Goal: Task Accomplishment & Management: Use online tool/utility

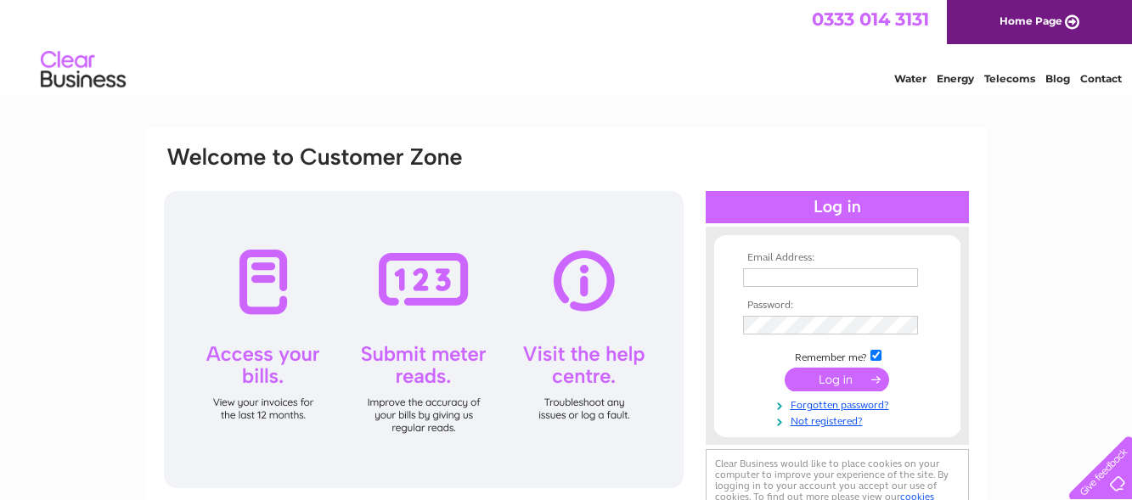
type input "[PERSON_NAME][EMAIL_ADDRESS][DOMAIN_NAME]"
click at [849, 375] on input "submit" at bounding box center [837, 380] width 104 height 24
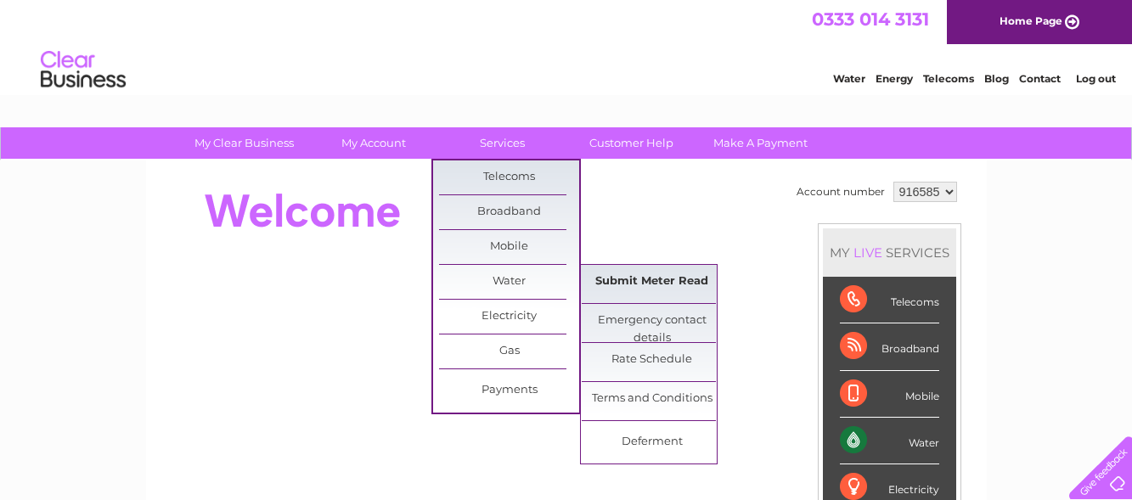
click at [638, 285] on link "Submit Meter Read" at bounding box center [652, 282] width 140 height 34
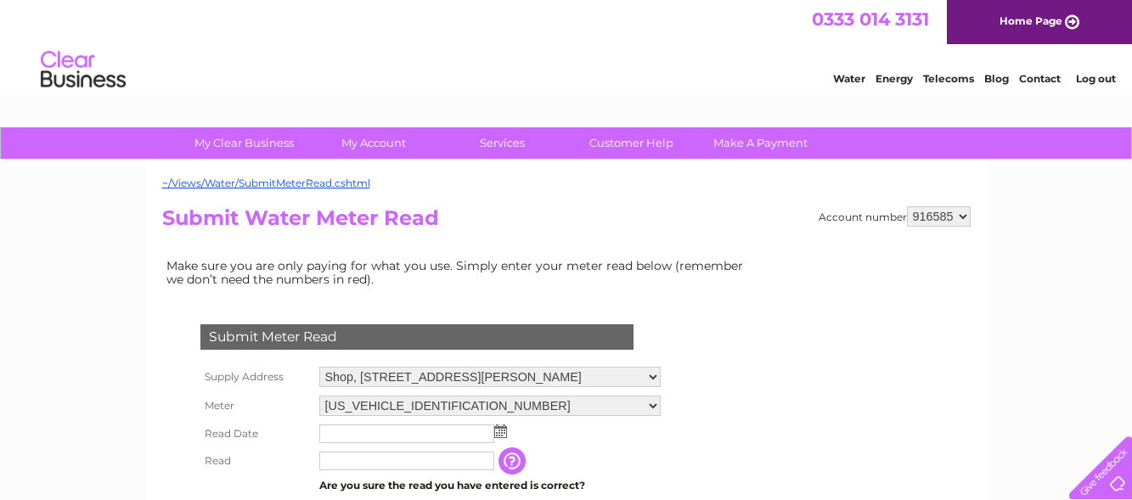
click at [498, 431] on img at bounding box center [500, 432] width 13 height 14
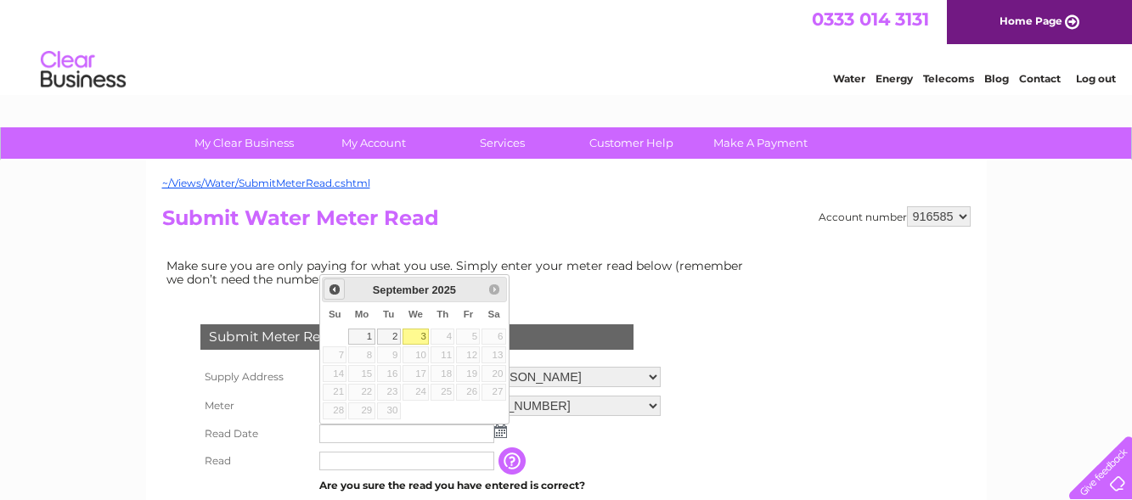
click at [335, 289] on span "Prev" at bounding box center [335, 290] width 14 height 14
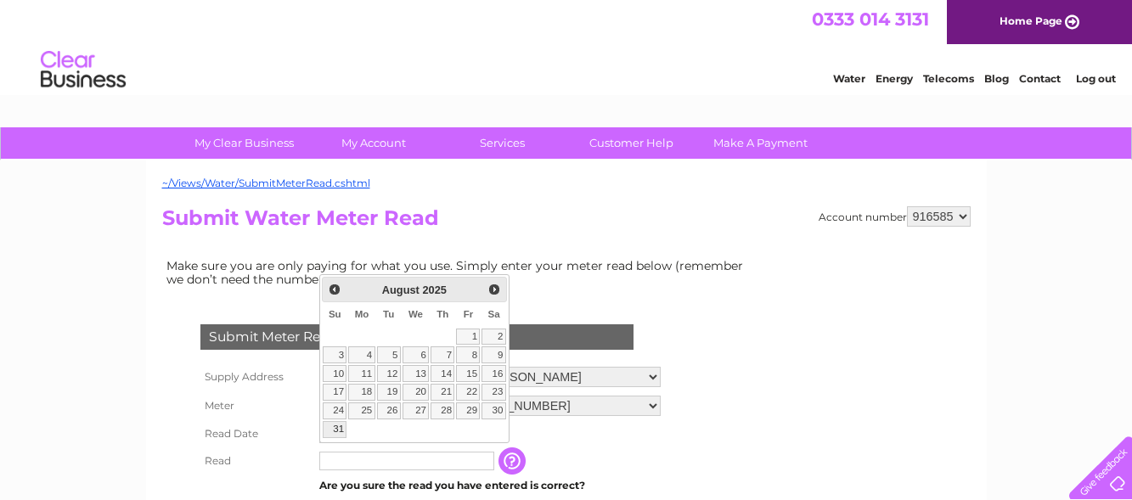
click at [335, 425] on link "31" at bounding box center [335, 429] width 24 height 17
type input "2025/08/31"
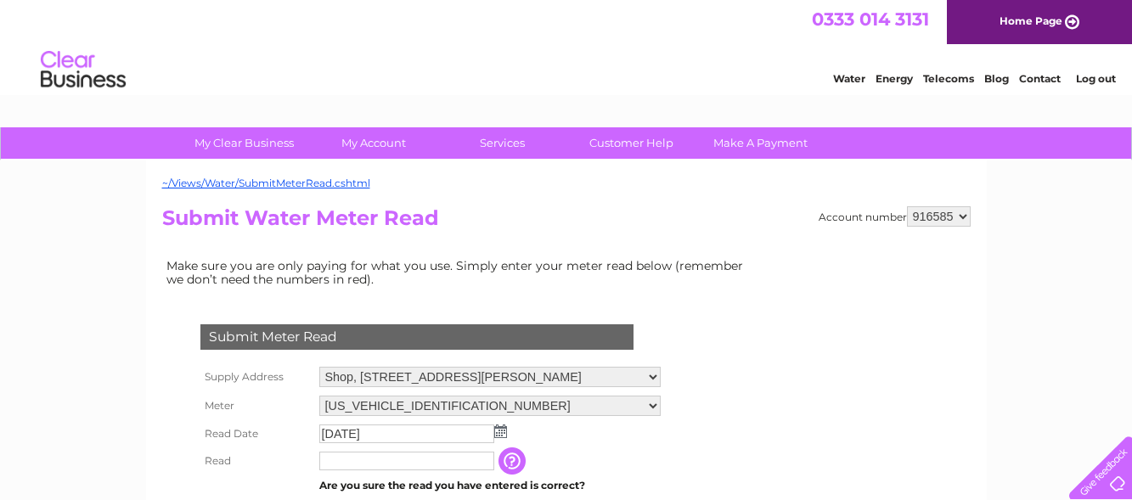
click at [348, 464] on input "text" at bounding box center [406, 461] width 175 height 19
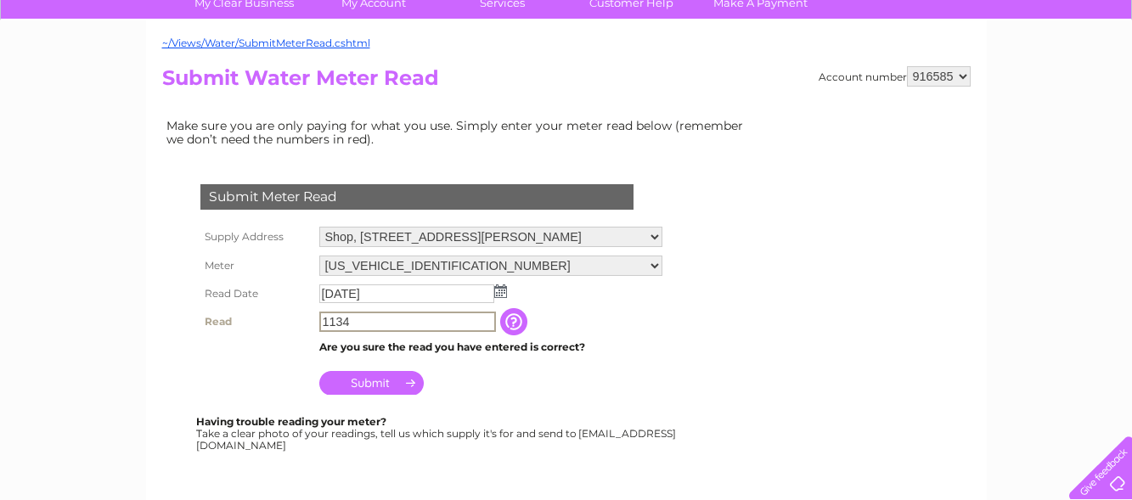
scroll to position [170, 0]
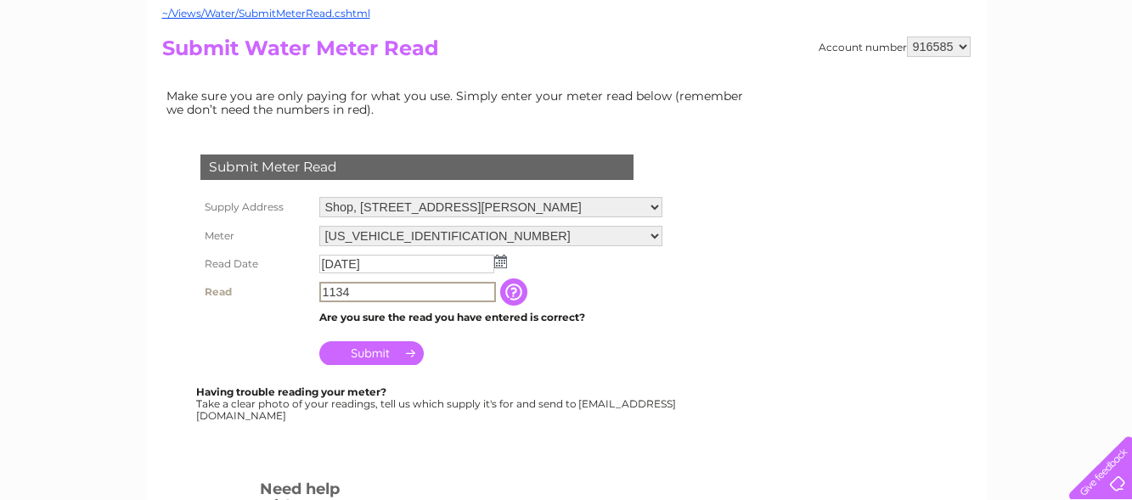
type input "1134"
click at [373, 352] on input "Submit" at bounding box center [371, 353] width 104 height 24
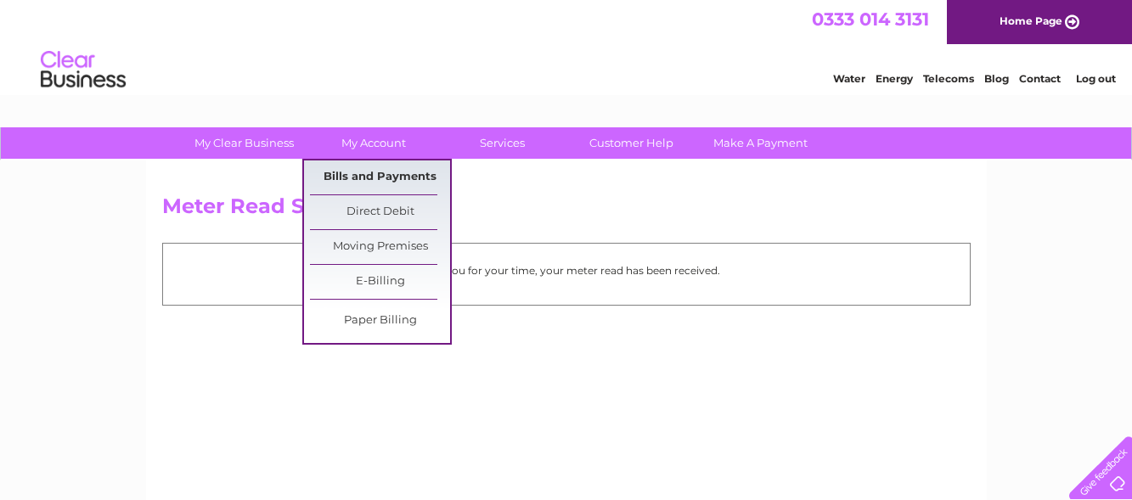
click at [379, 179] on link "Bills and Payments" at bounding box center [380, 177] width 140 height 34
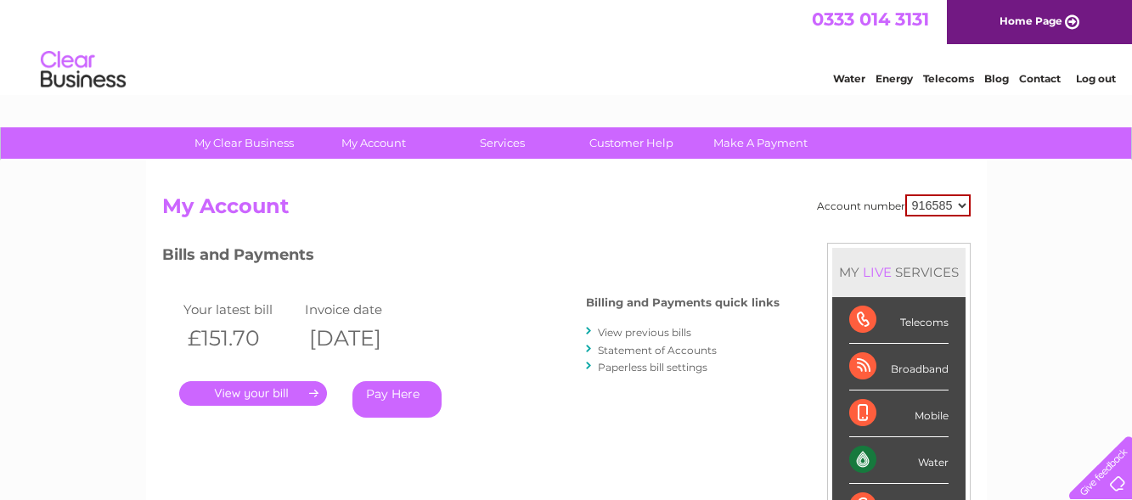
click at [292, 398] on link "." at bounding box center [253, 393] width 148 height 25
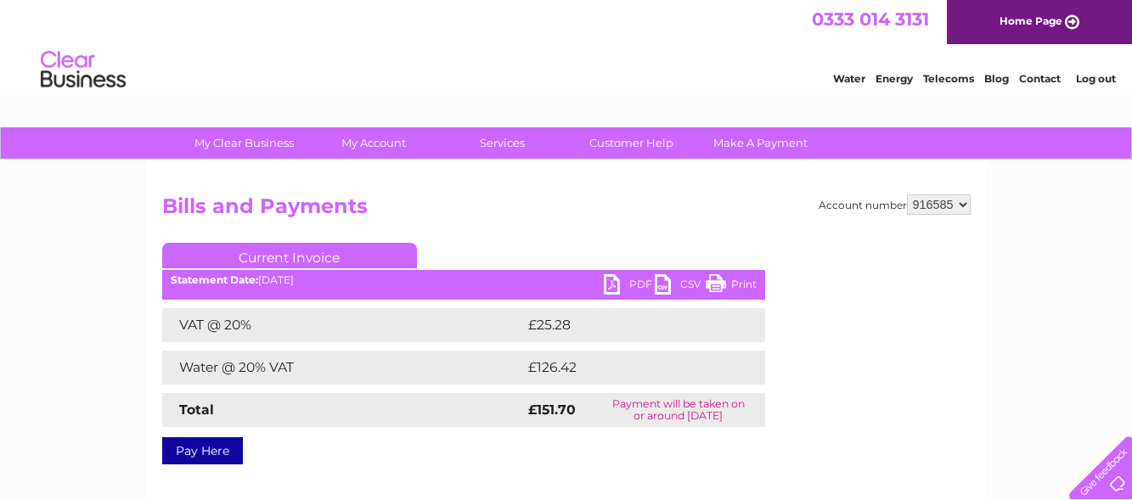
click at [610, 283] on link "PDF" at bounding box center [629, 286] width 51 height 25
